Goal: Information Seeking & Learning: Learn about a topic

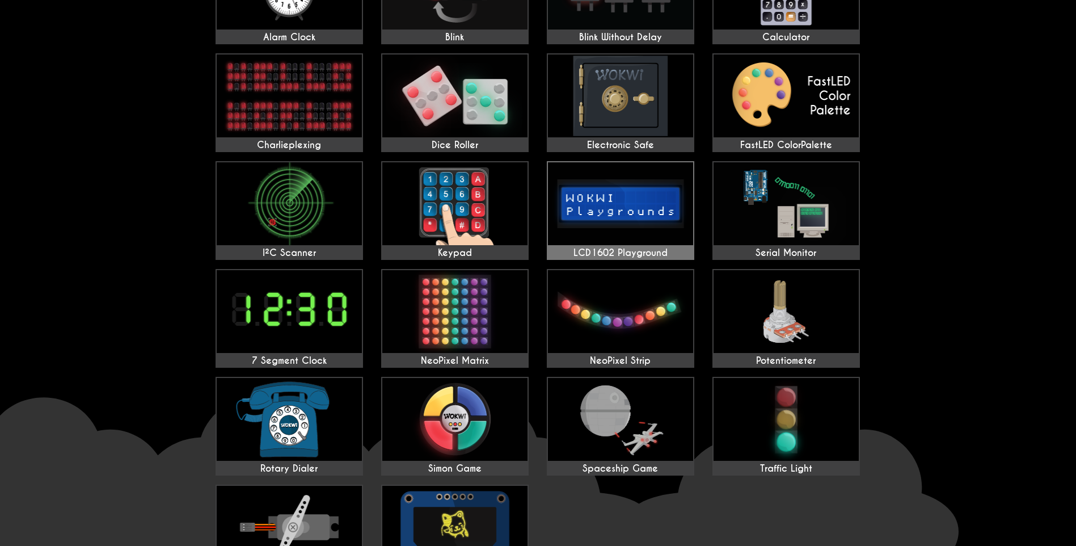
scroll to position [284, 0]
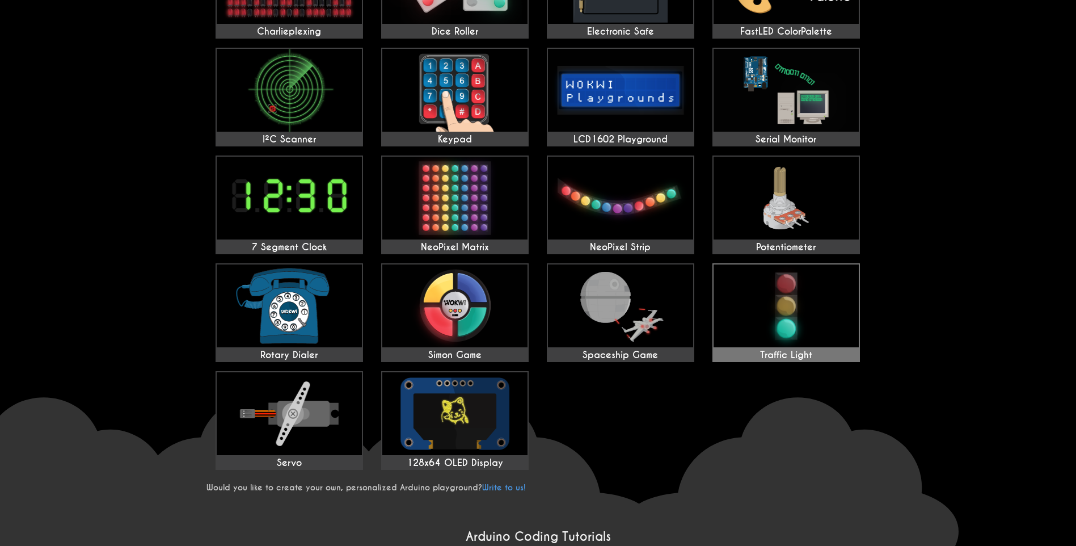
click at [796, 306] on img at bounding box center [786, 305] width 145 height 83
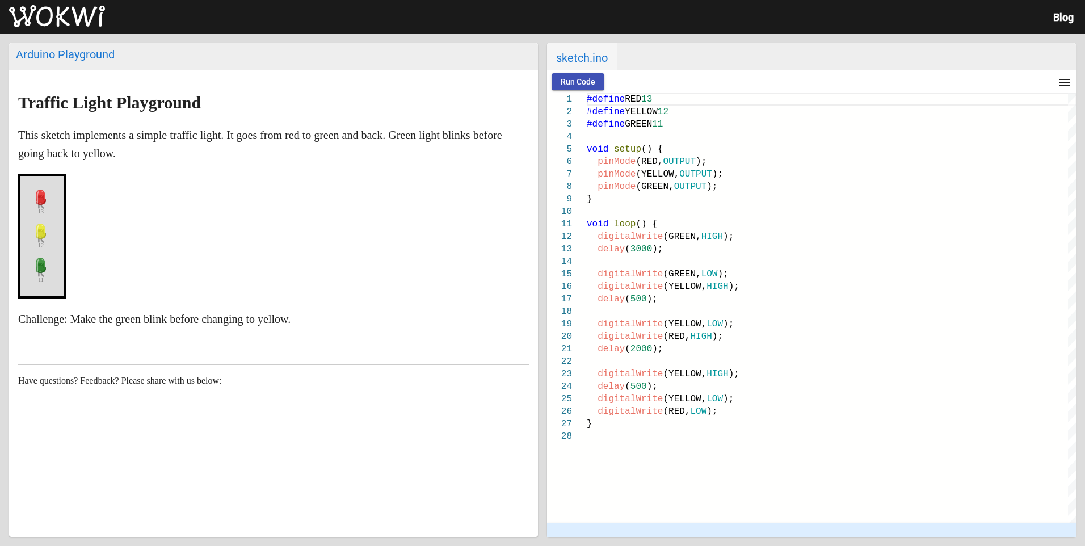
click at [561, 84] on span "Run Code" at bounding box center [578, 81] width 35 height 9
click at [685, 108] on div "#define YELLOW 12" at bounding box center [831, 112] width 489 height 12
